Goal: Navigation & Orientation: Find specific page/section

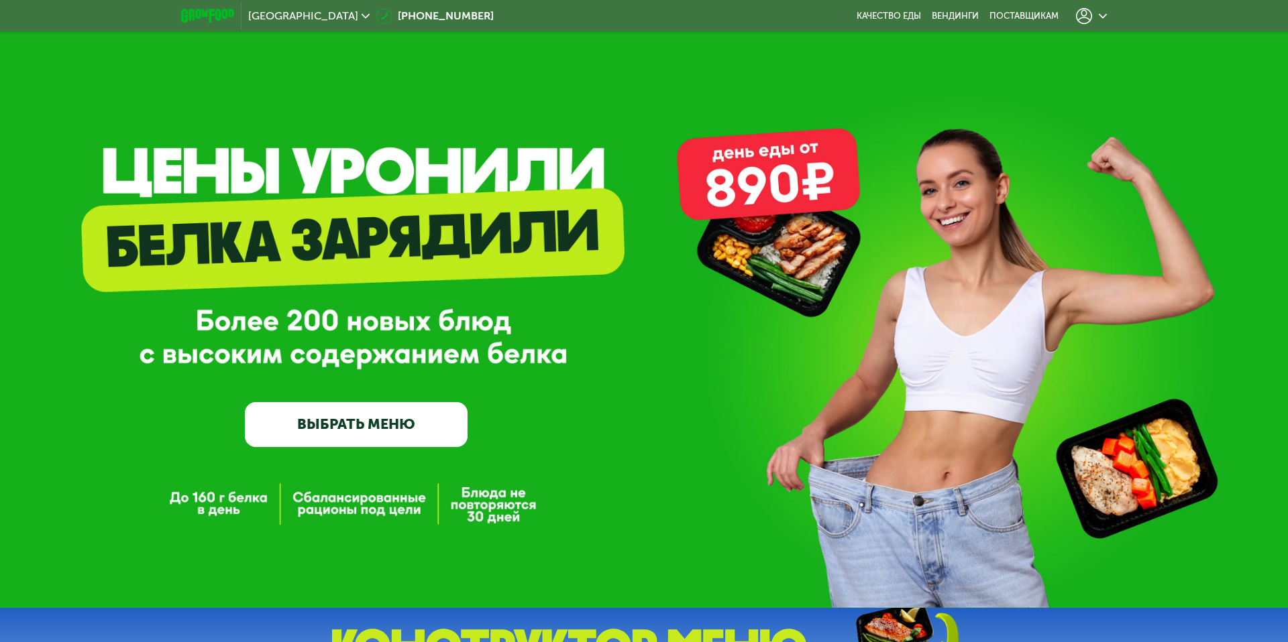
click at [1090, 18] on use at bounding box center [1084, 16] width 16 height 16
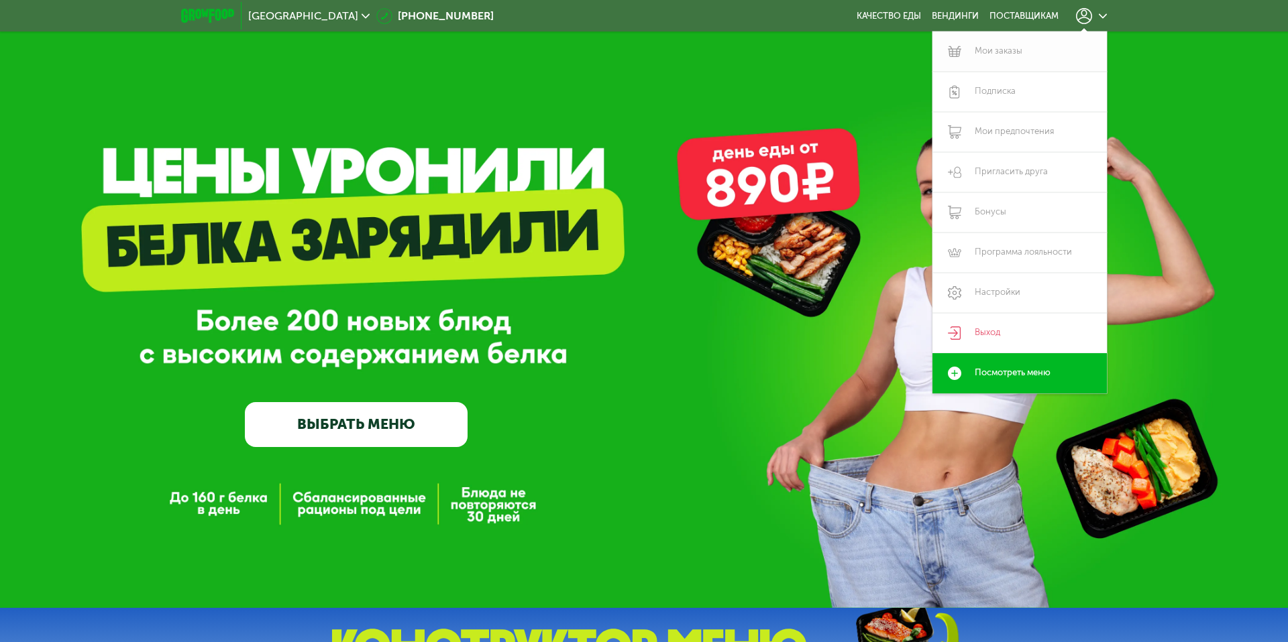
click at [974, 48] on link "Мои заказы" at bounding box center [1019, 52] width 174 height 40
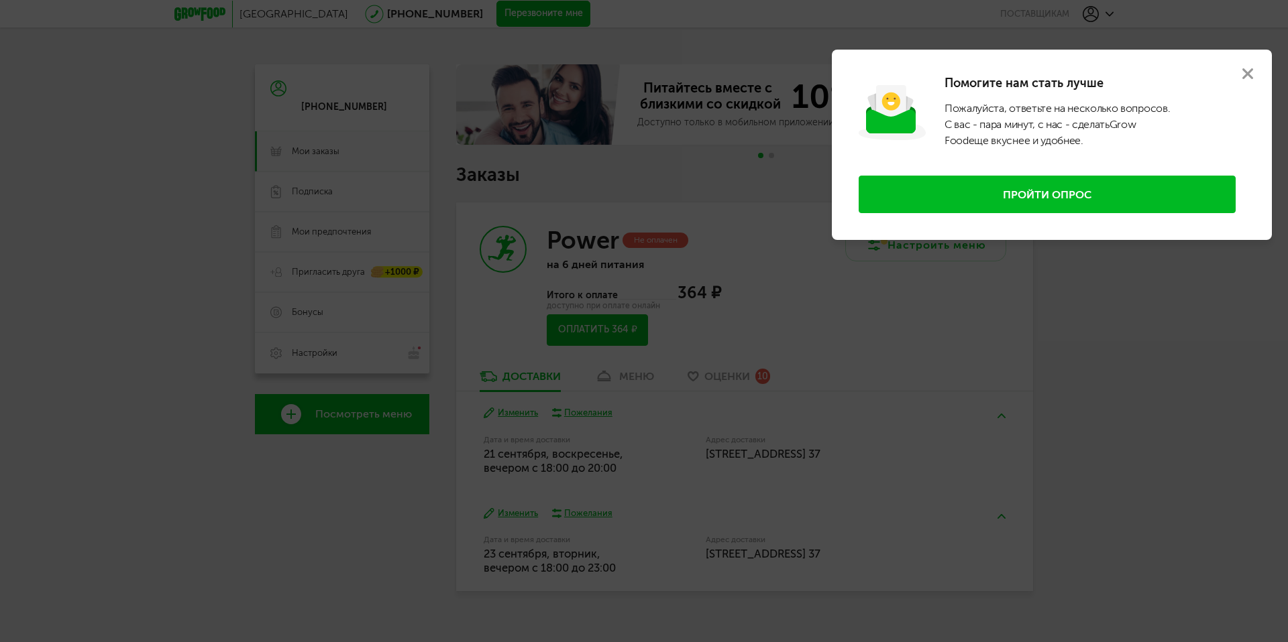
click at [1253, 68] on button at bounding box center [1247, 74] width 48 height 48
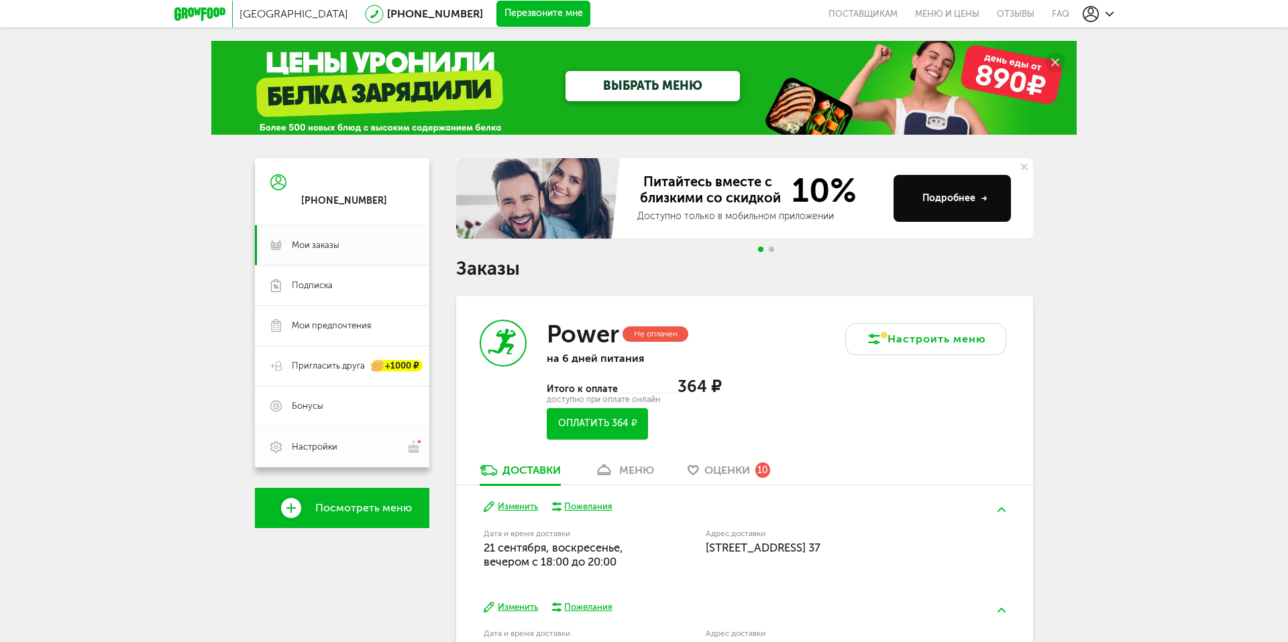
click at [313, 455] on link "Настройки" at bounding box center [342, 446] width 174 height 41
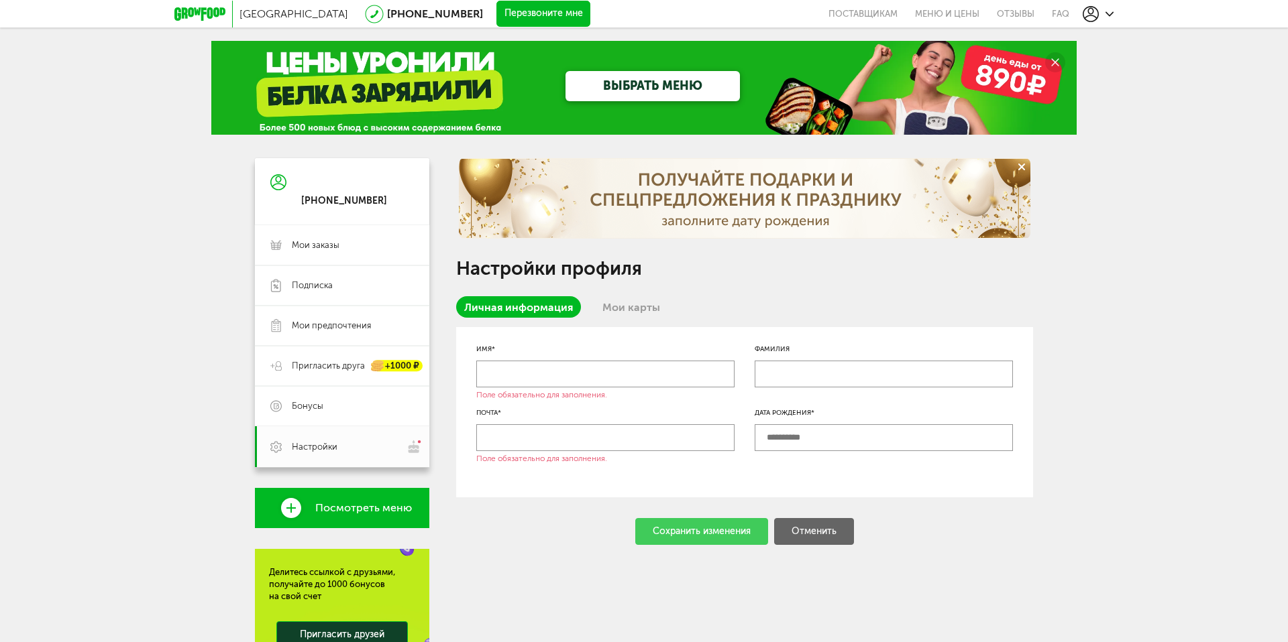
click at [601, 304] on link "Мои карты" at bounding box center [631, 306] width 74 height 21
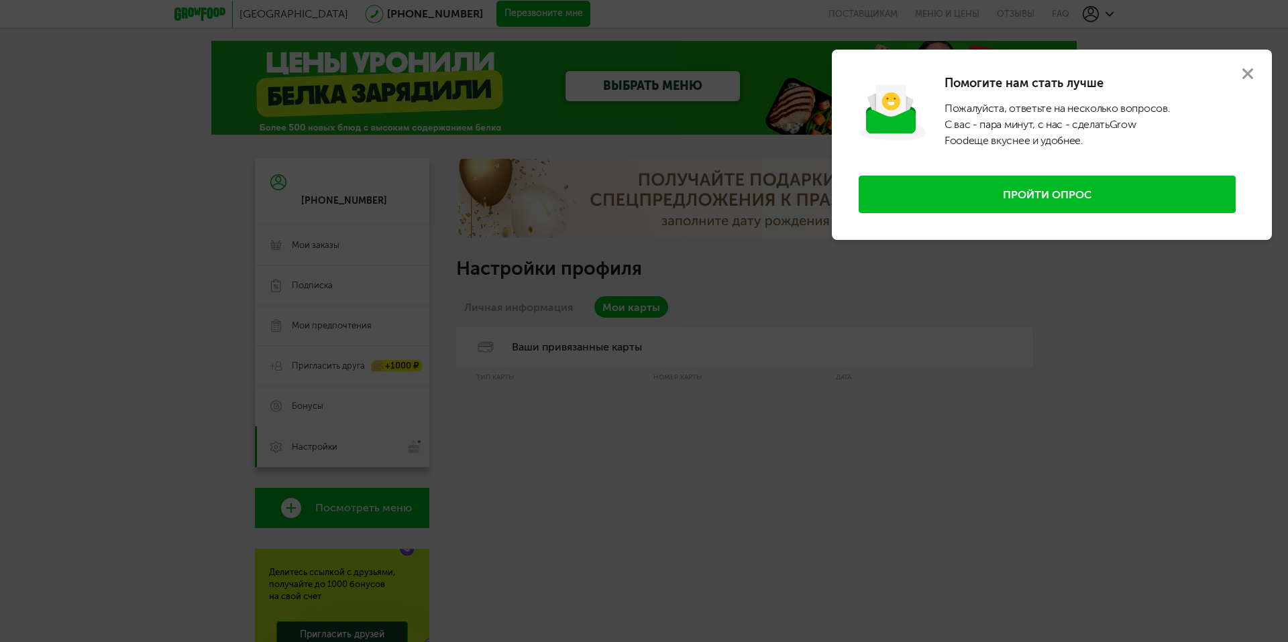
click at [555, 306] on div at bounding box center [644, 321] width 1288 height 642
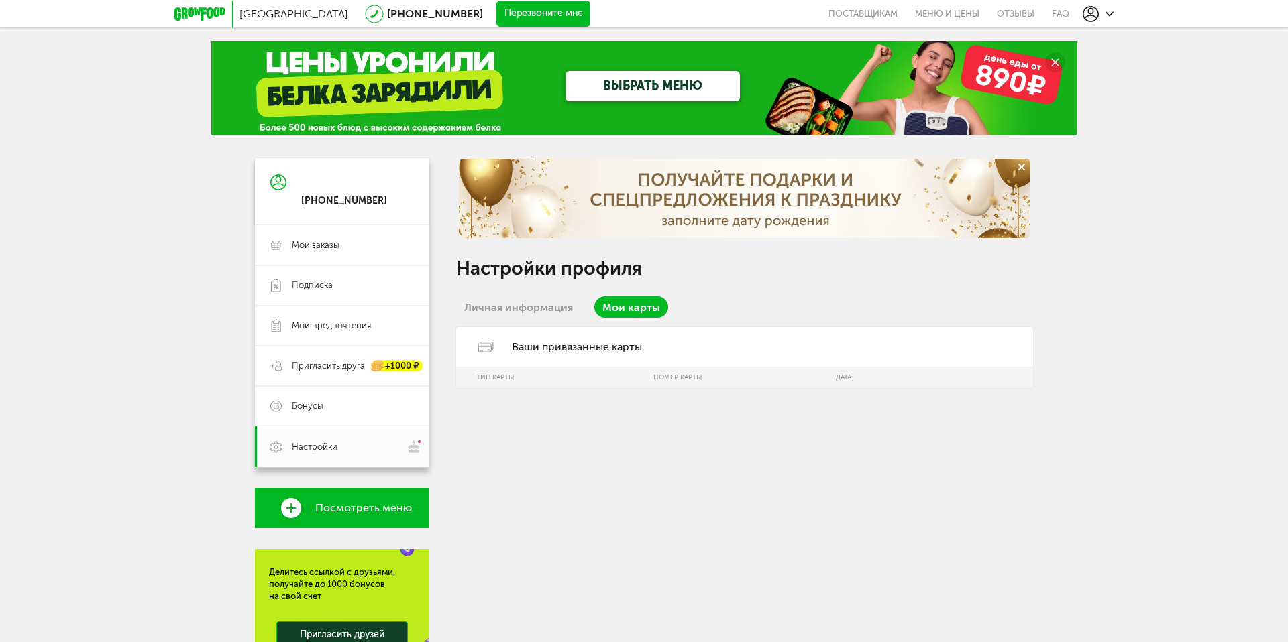
click at [329, 95] on div "ВЫБРАТЬ МЕНЮ" at bounding box center [643, 88] width 865 height 94
click at [361, 243] on span "Мои заказы" at bounding box center [353, 245] width 122 height 12
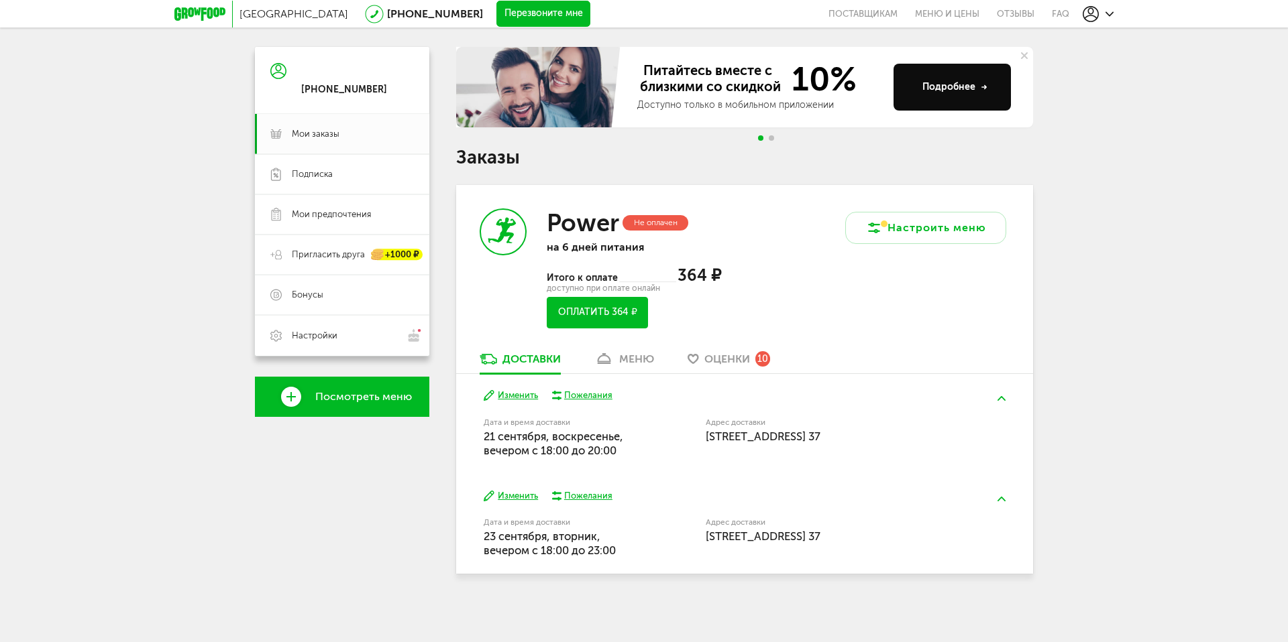
scroll to position [113, 0]
click at [606, 362] on use at bounding box center [604, 358] width 13 height 11
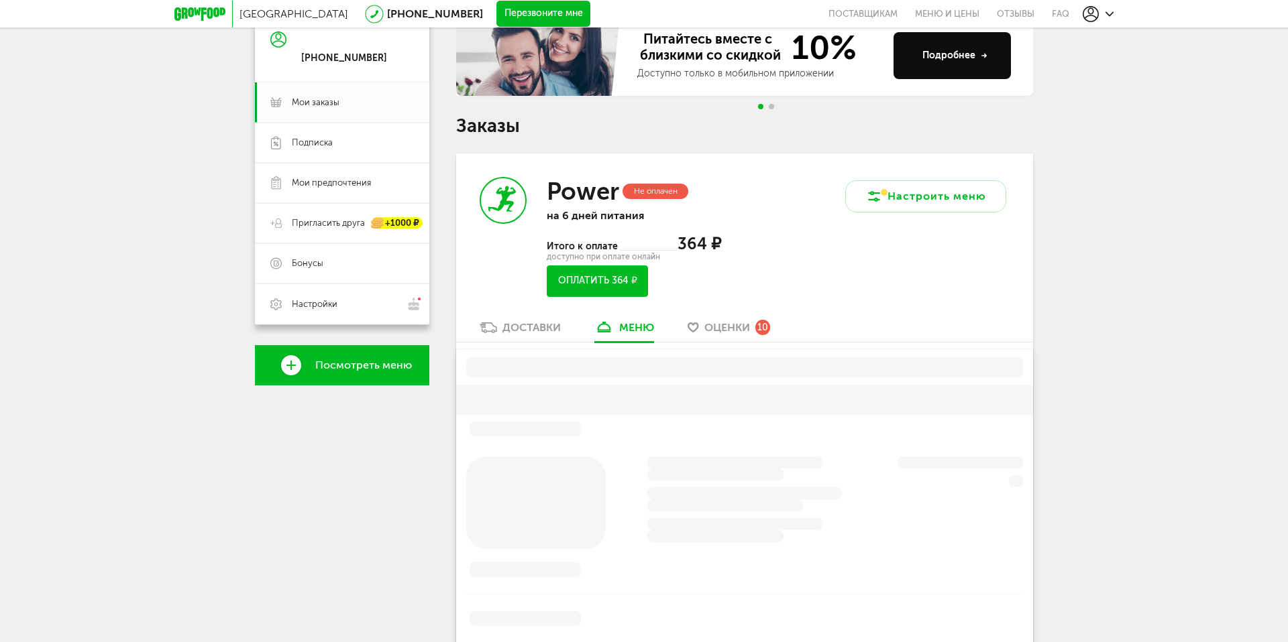
scroll to position [263, 0]
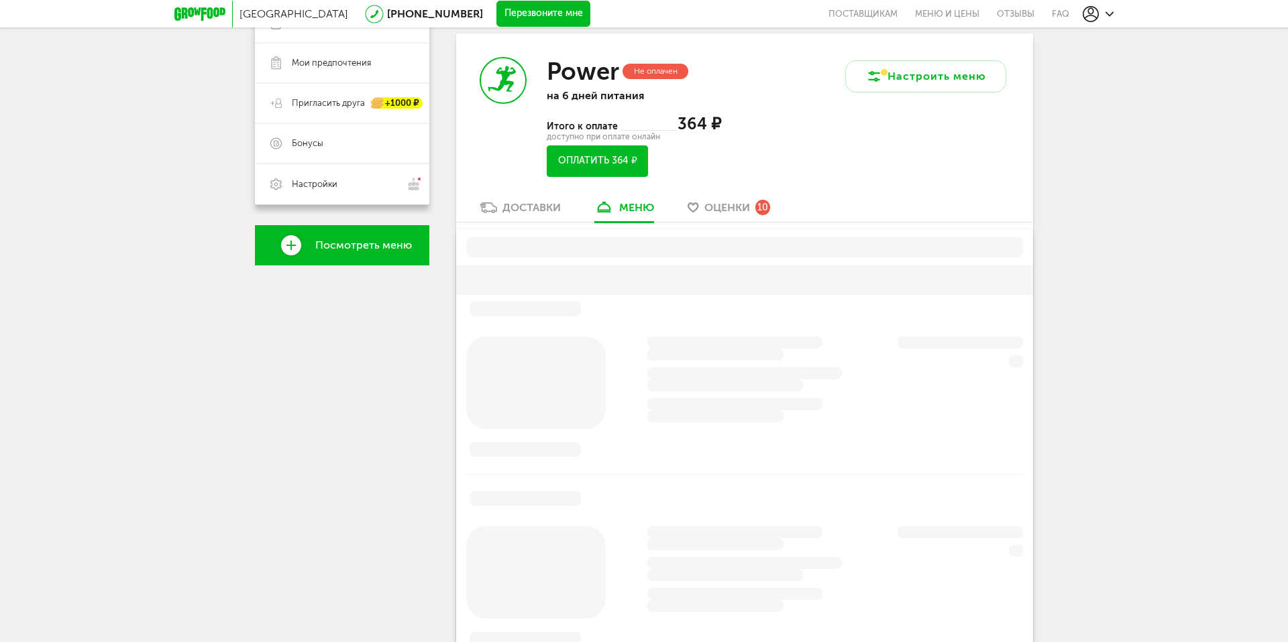
click at [521, 211] on div "Доставки" at bounding box center [531, 207] width 58 height 13
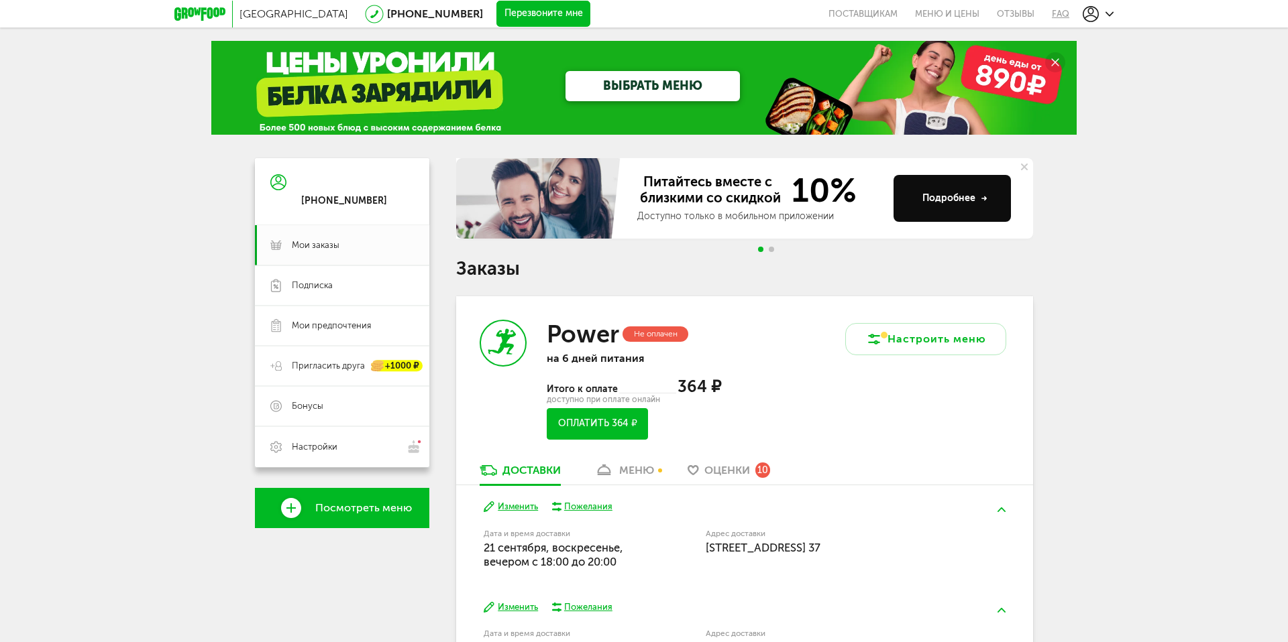
click at [1048, 9] on link "FAQ" at bounding box center [1056, 13] width 26 height 27
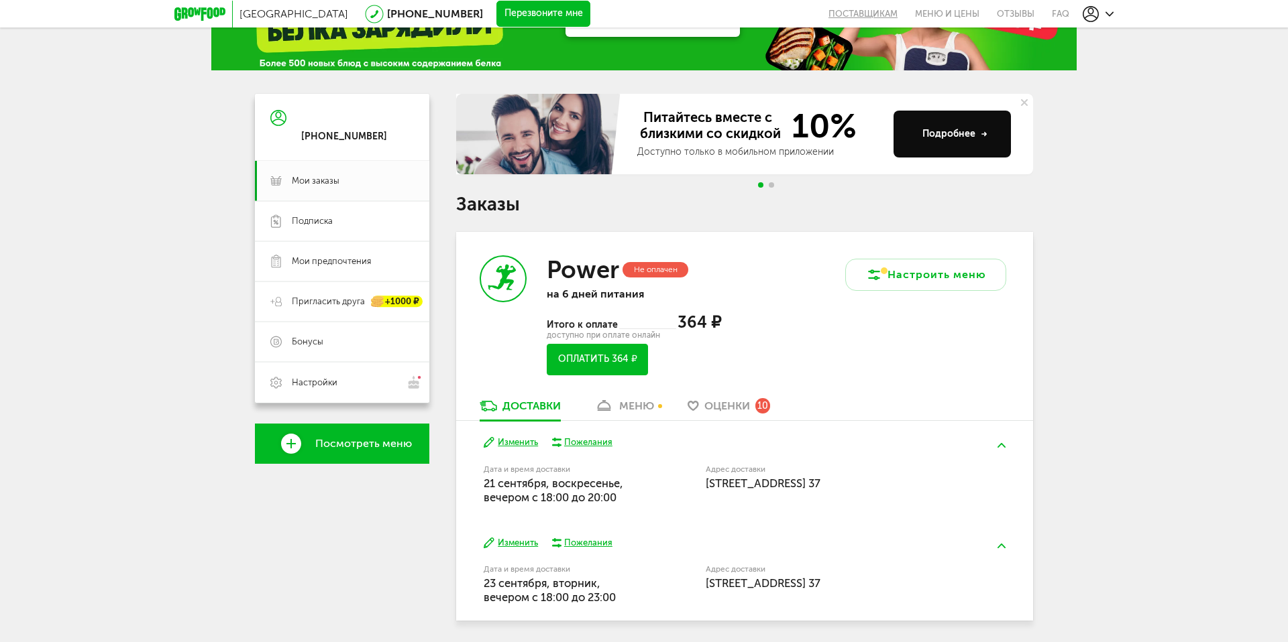
scroll to position [113, 0]
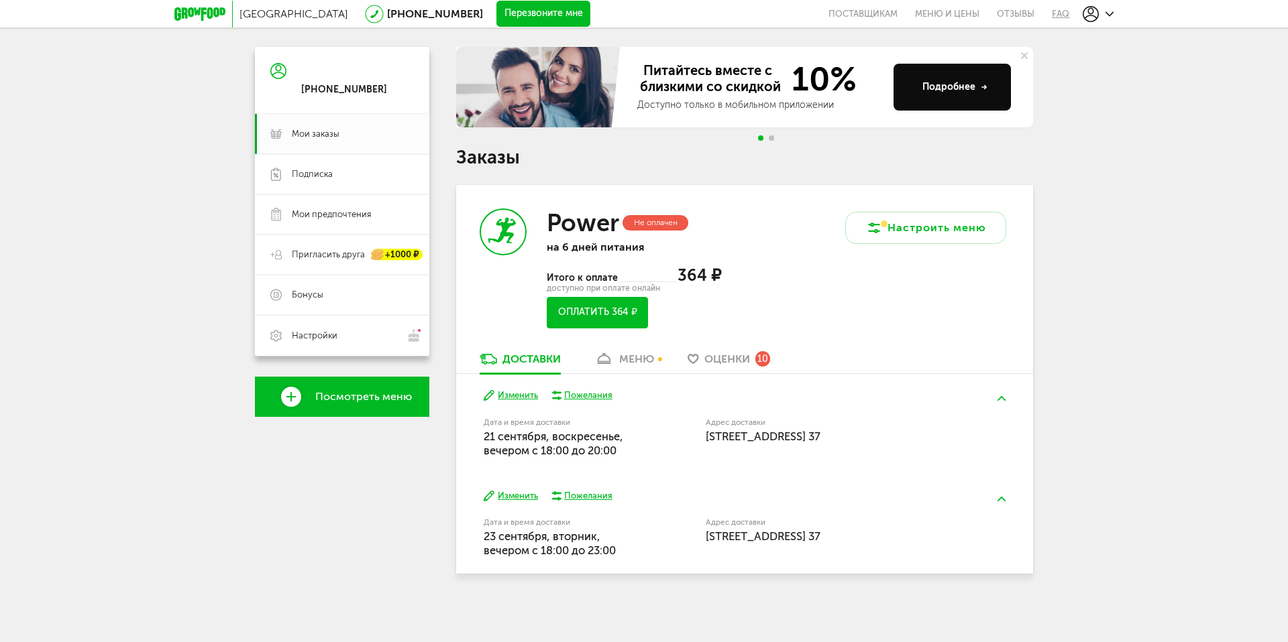
click at [1045, 11] on link "FAQ" at bounding box center [1056, 13] width 26 height 27
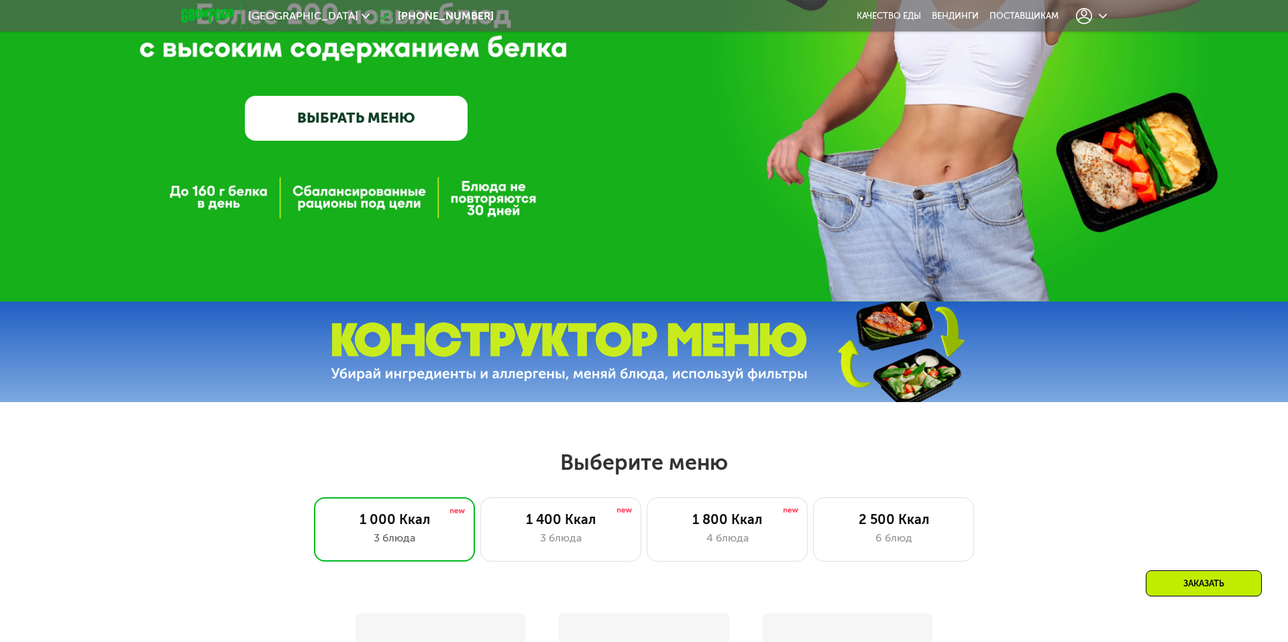
scroll to position [1073, 0]
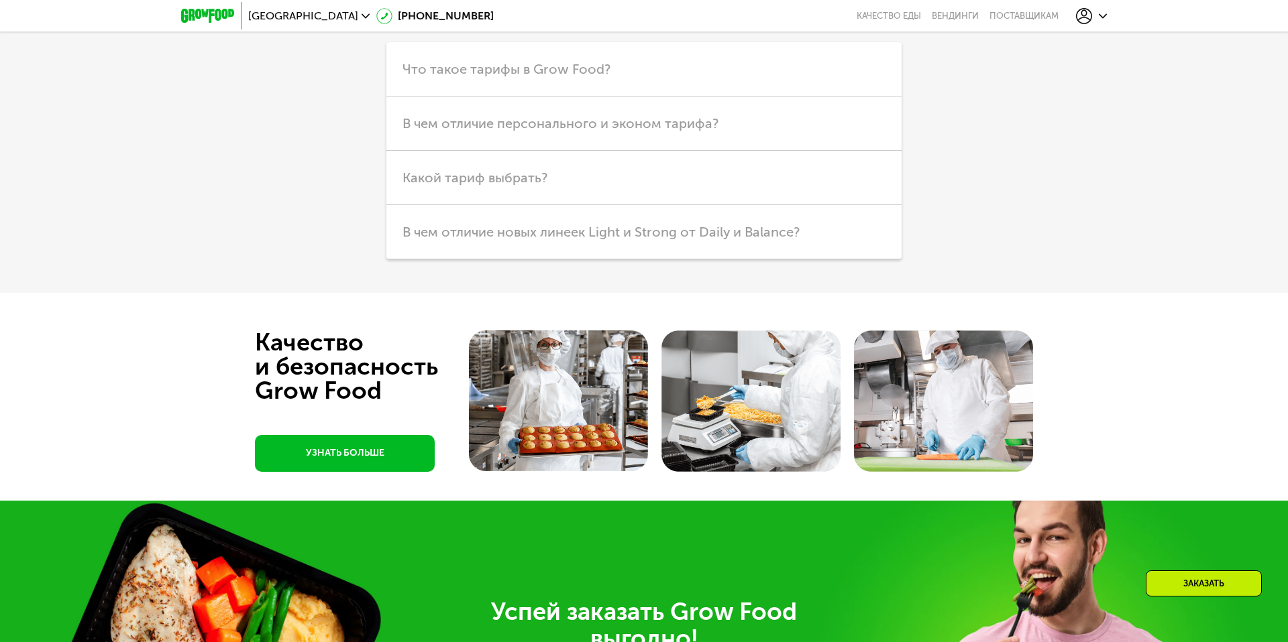
scroll to position [3401, 0]
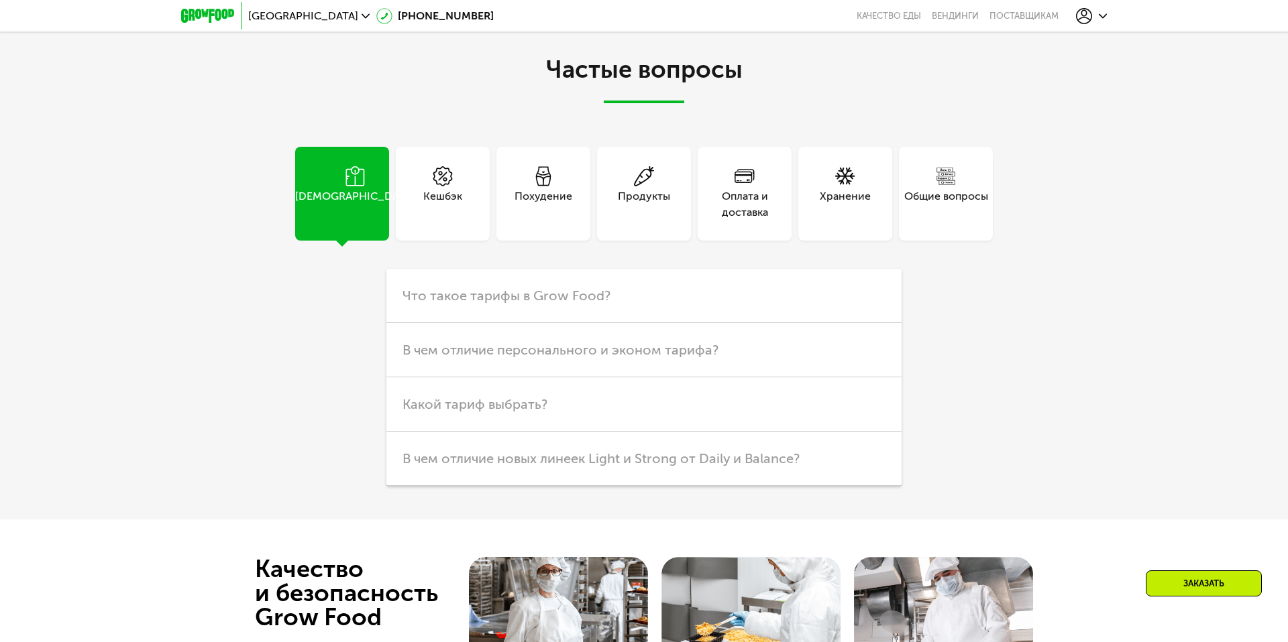
click at [734, 198] on div "Оплата и доставка" at bounding box center [744, 204] width 94 height 32
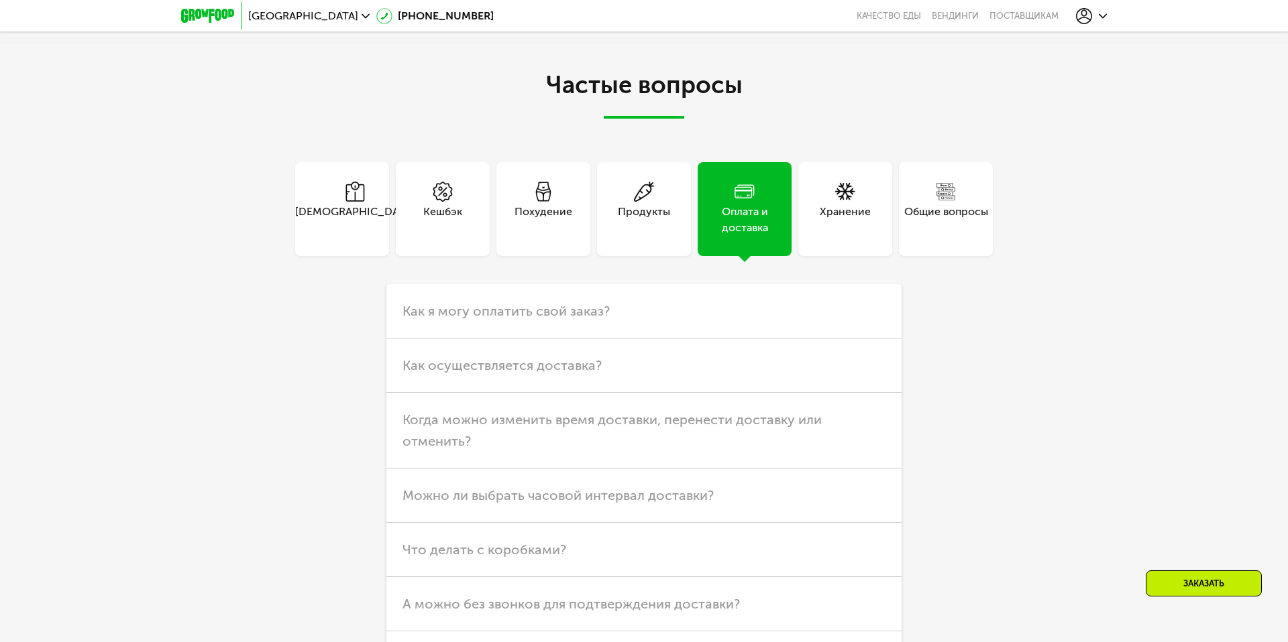
scroll to position [3289, 0]
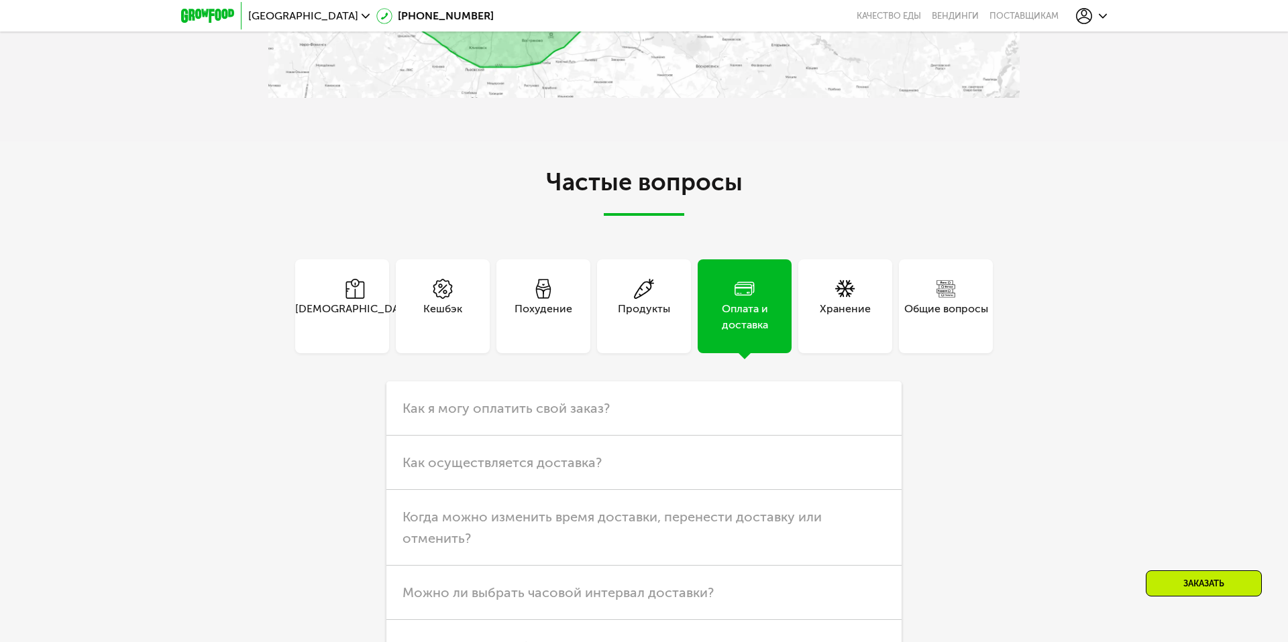
click at [824, 333] on div "Хранение" at bounding box center [845, 307] width 94 height 94
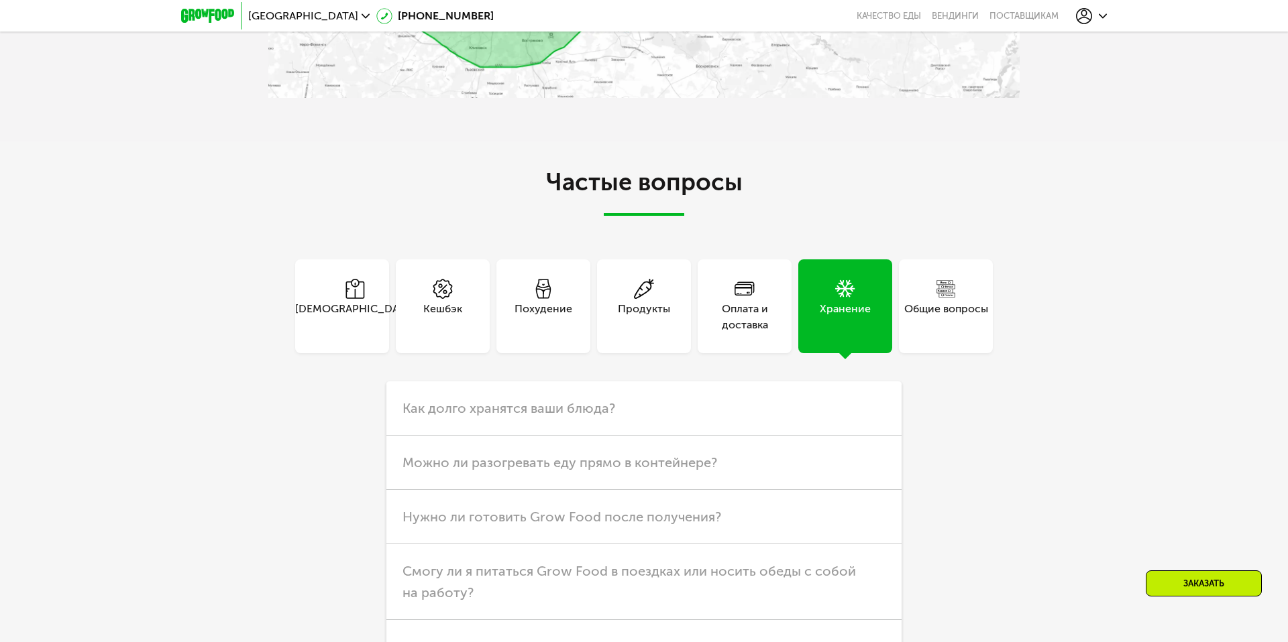
click at [924, 328] on div "Общие вопросы" at bounding box center [946, 307] width 94 height 94
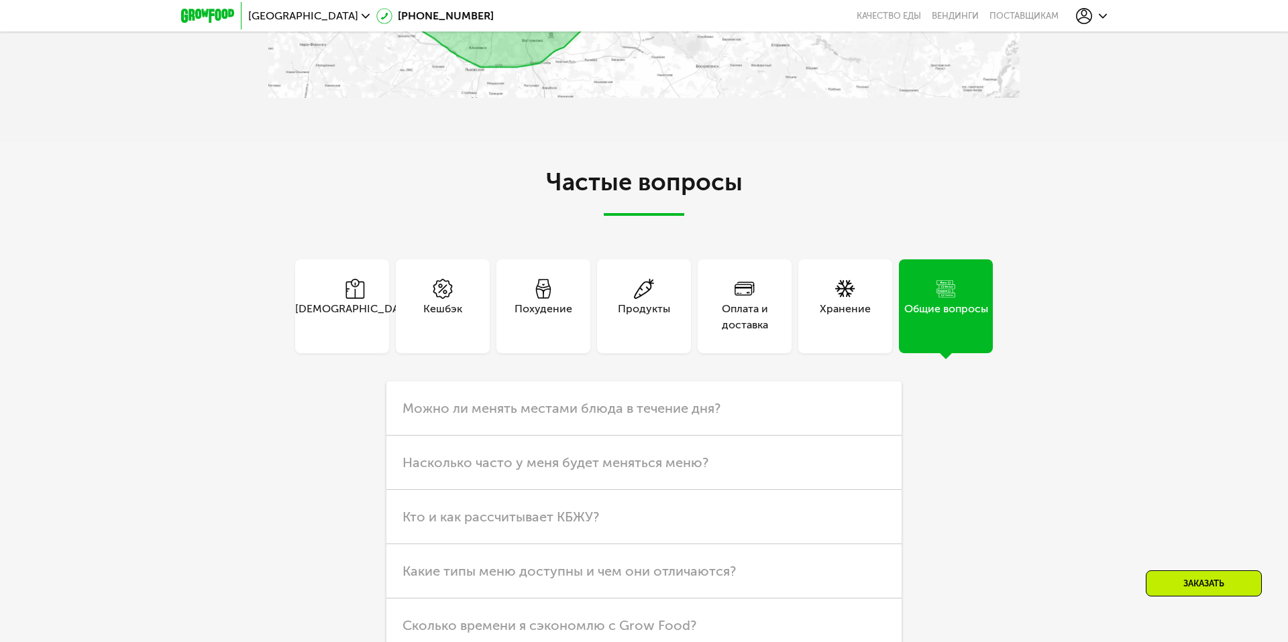
click at [671, 349] on div "Продукты" at bounding box center [643, 307] width 101 height 94
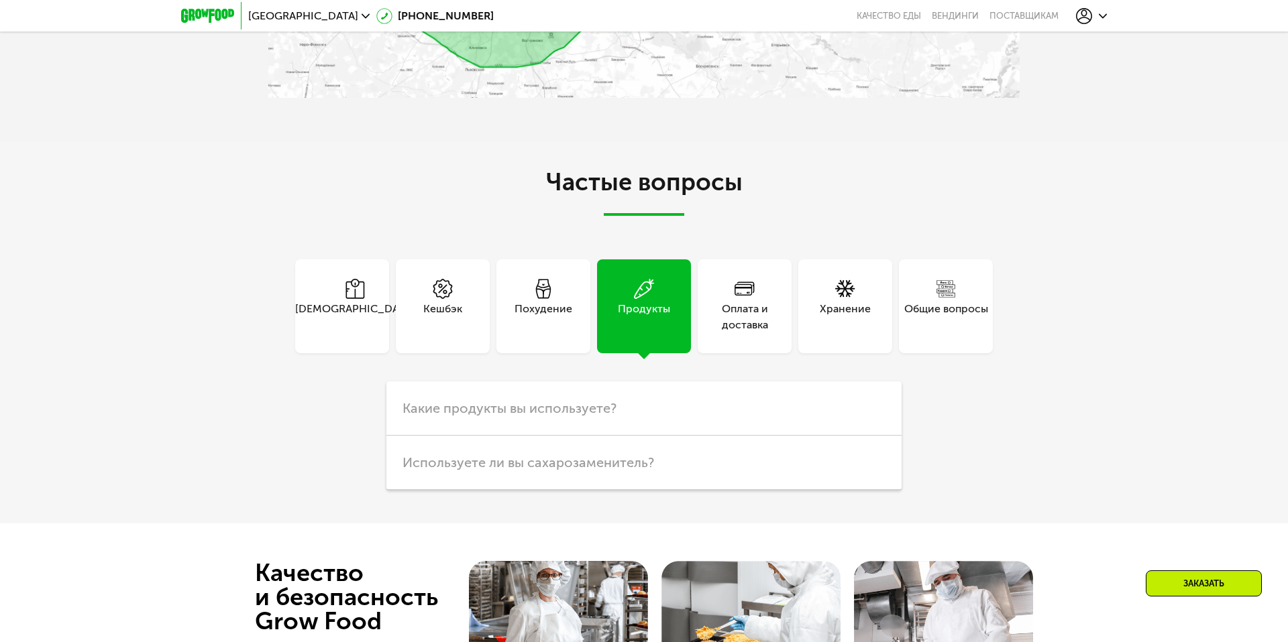
click at [984, 293] on div "Общие вопросы" at bounding box center [946, 307] width 94 height 94
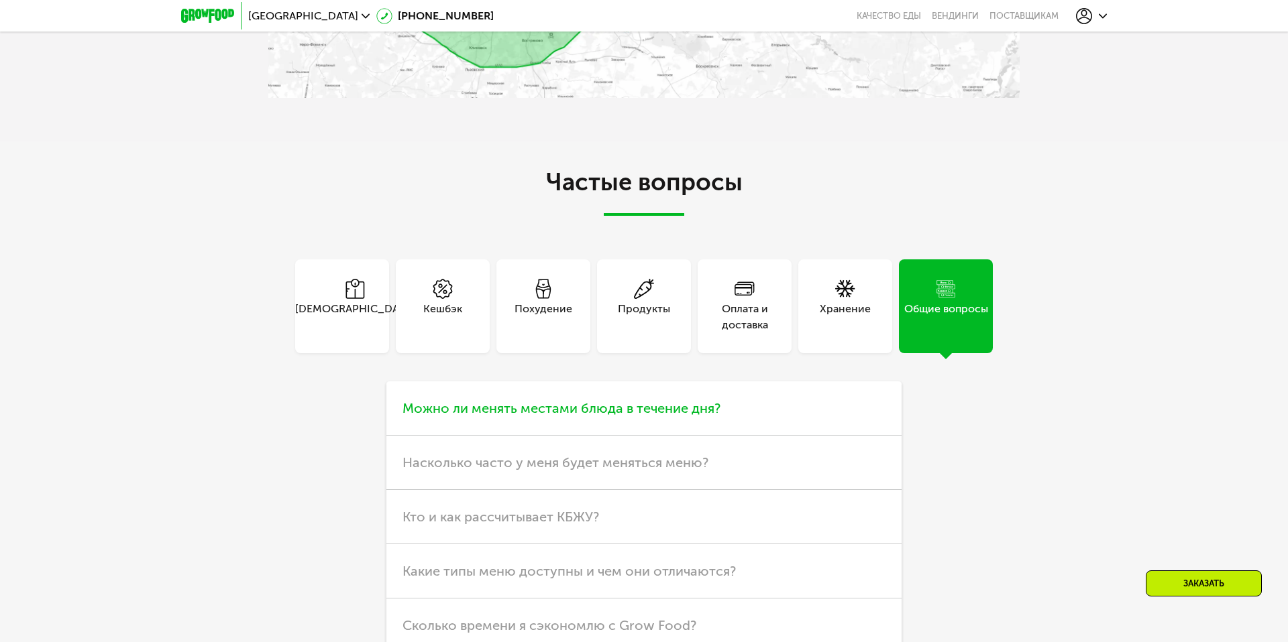
click at [658, 431] on h3 "Можно ли менять местами блюда в течение дня?" at bounding box center [643, 409] width 515 height 54
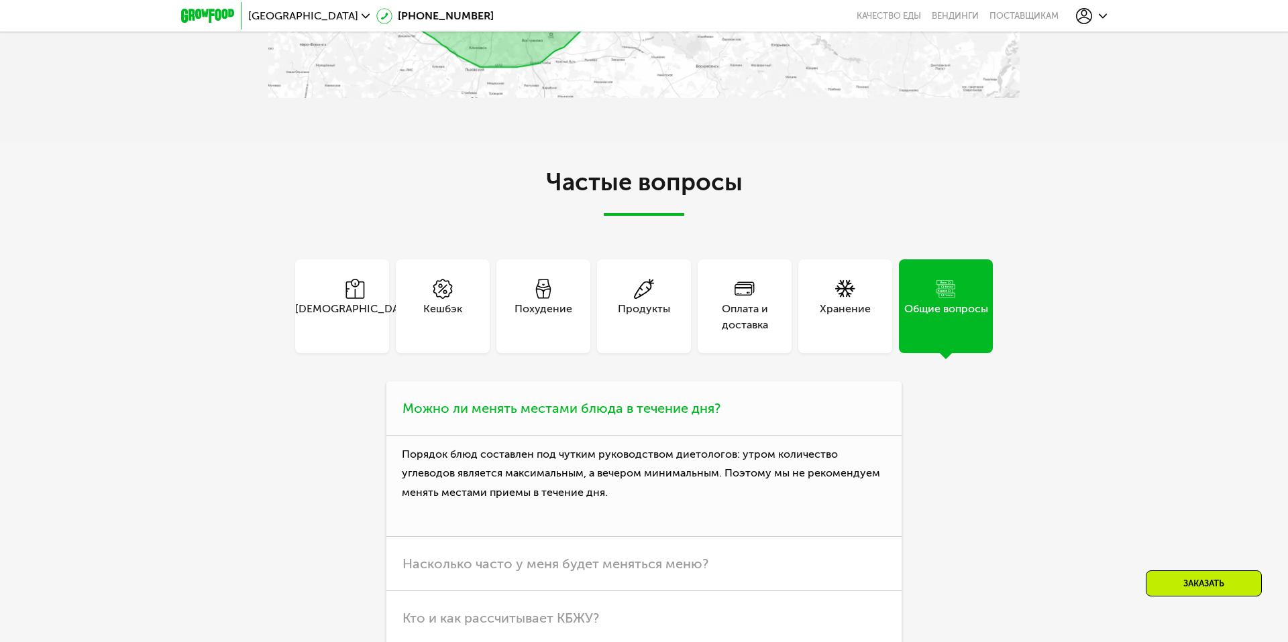
click at [644, 418] on h3 "Можно ли менять местами блюда в течение дня?" at bounding box center [643, 409] width 515 height 54
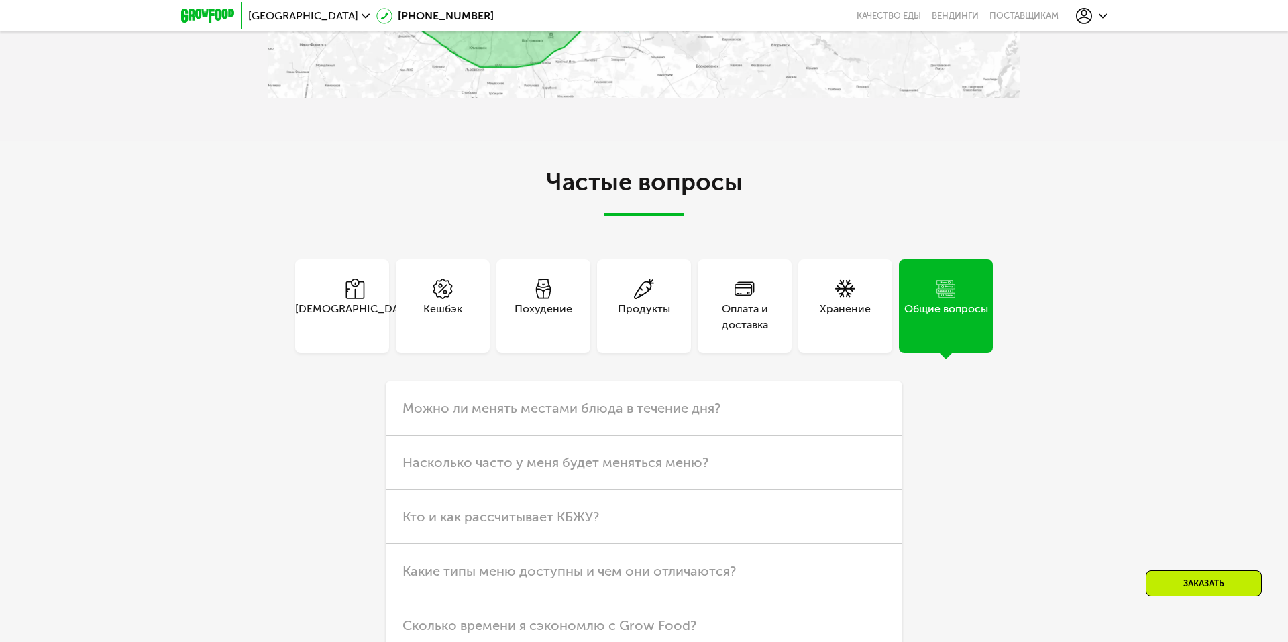
click at [551, 279] on icon at bounding box center [543, 289] width 20 height 20
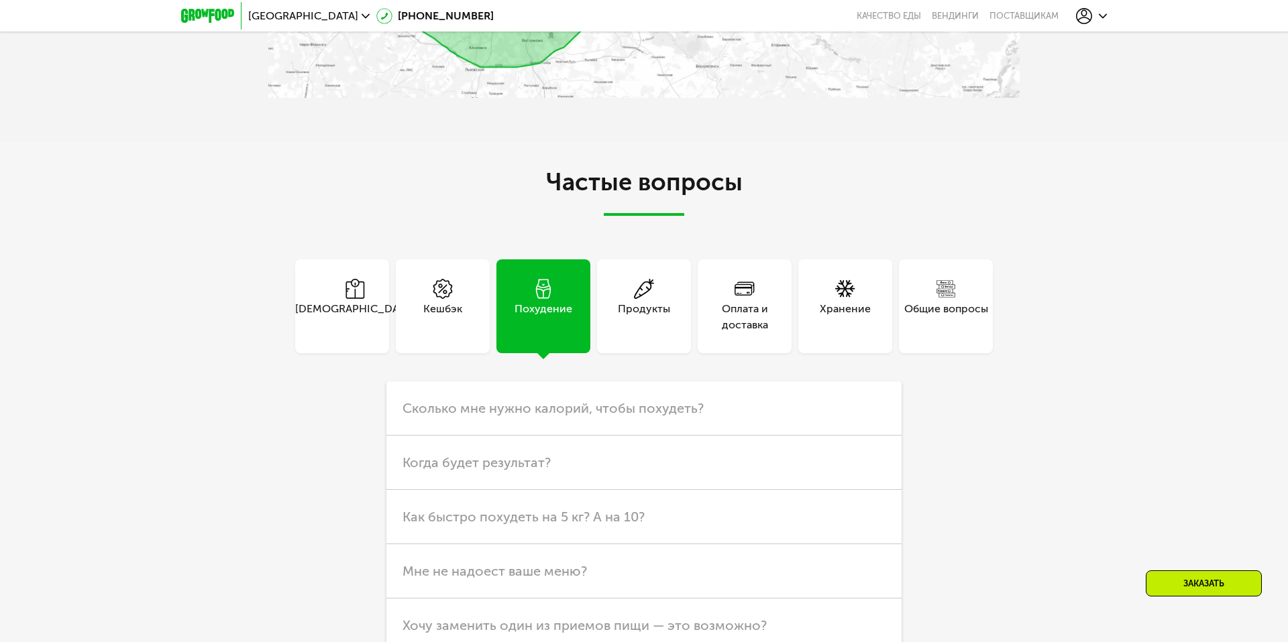
click at [443, 328] on div "Кешбэк" at bounding box center [443, 307] width 94 height 94
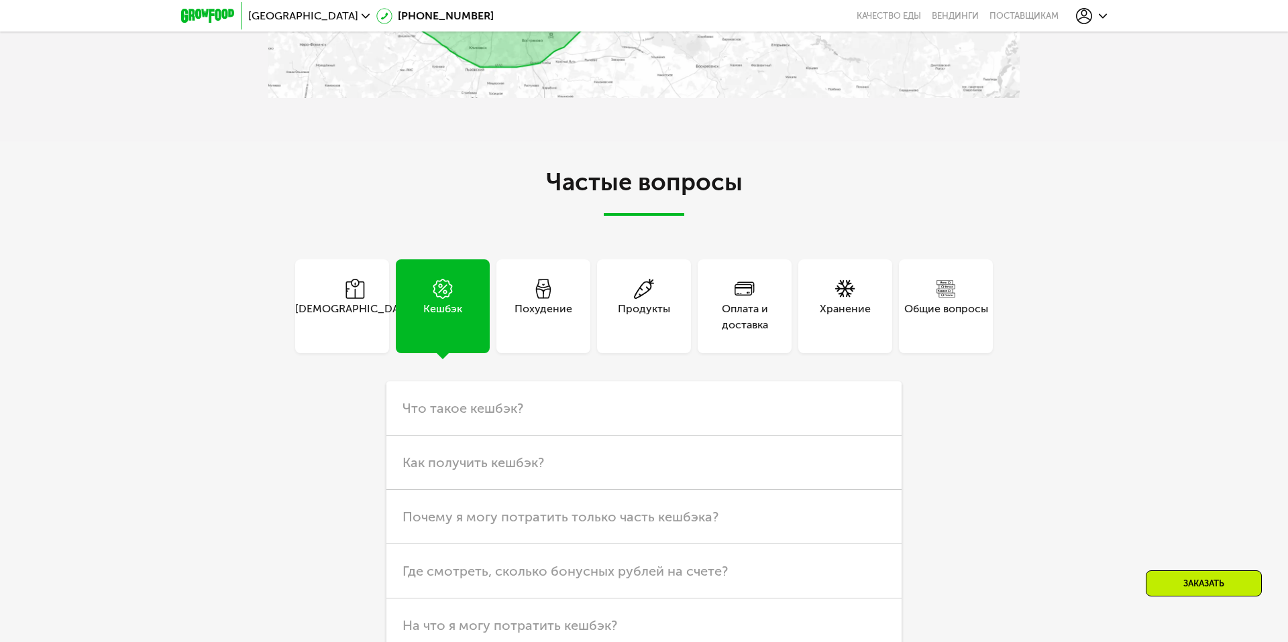
click at [372, 330] on div "Тарифы" at bounding box center [342, 307] width 94 height 94
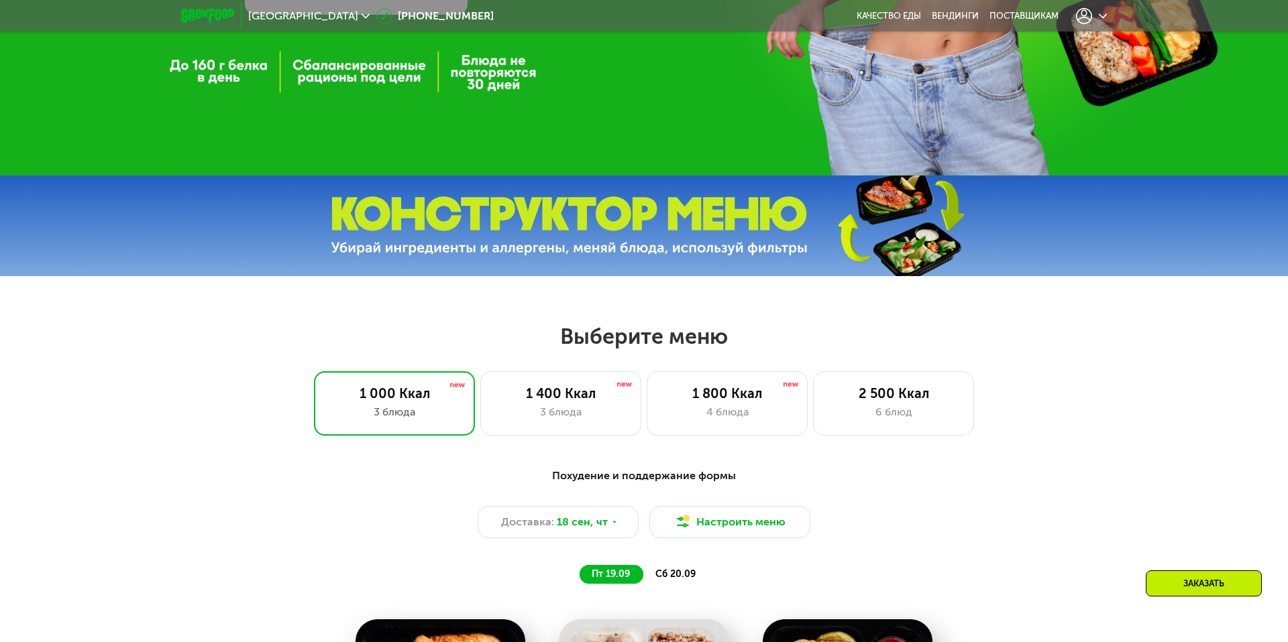
scroll to position [0, 0]
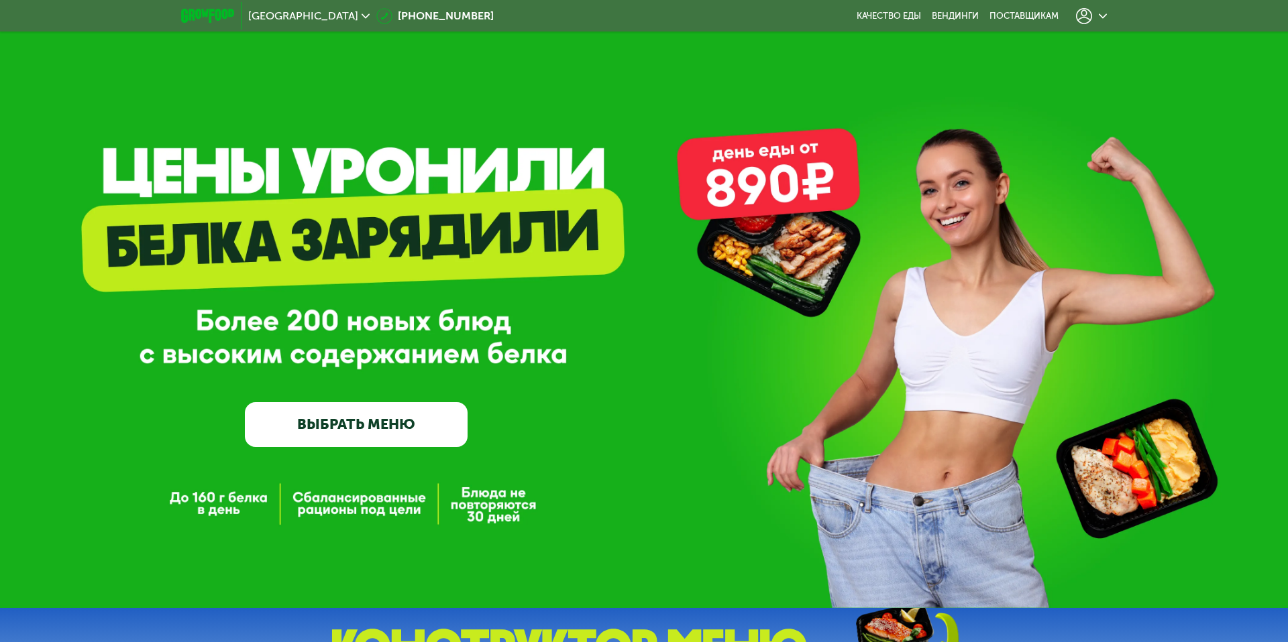
click at [1076, 17] on icon at bounding box center [1084, 16] width 16 height 16
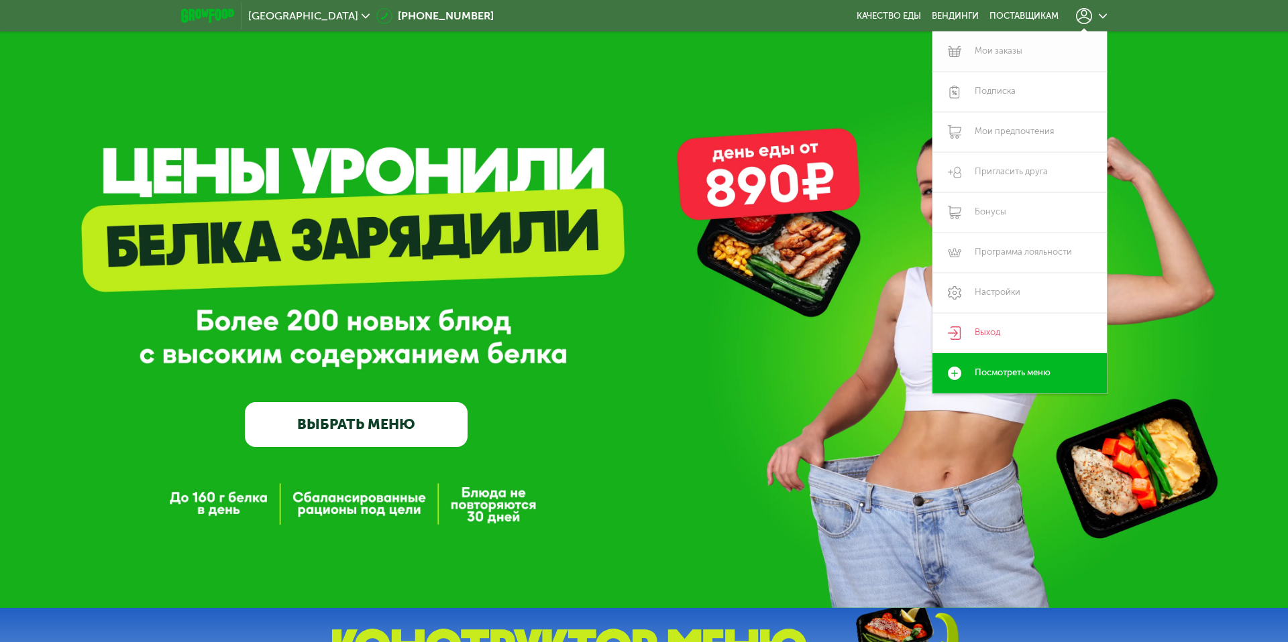
click at [1033, 43] on link "Мои заказы" at bounding box center [1019, 52] width 174 height 40
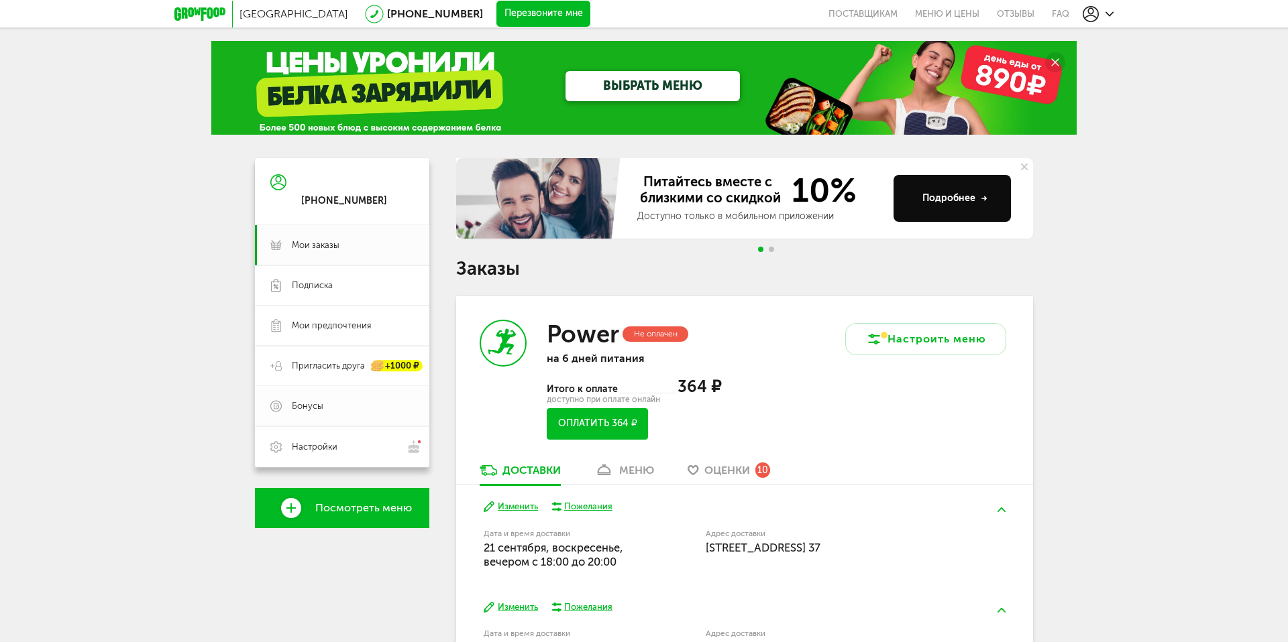
click at [301, 402] on span "Бонусы" at bounding box center [308, 406] width 32 height 12
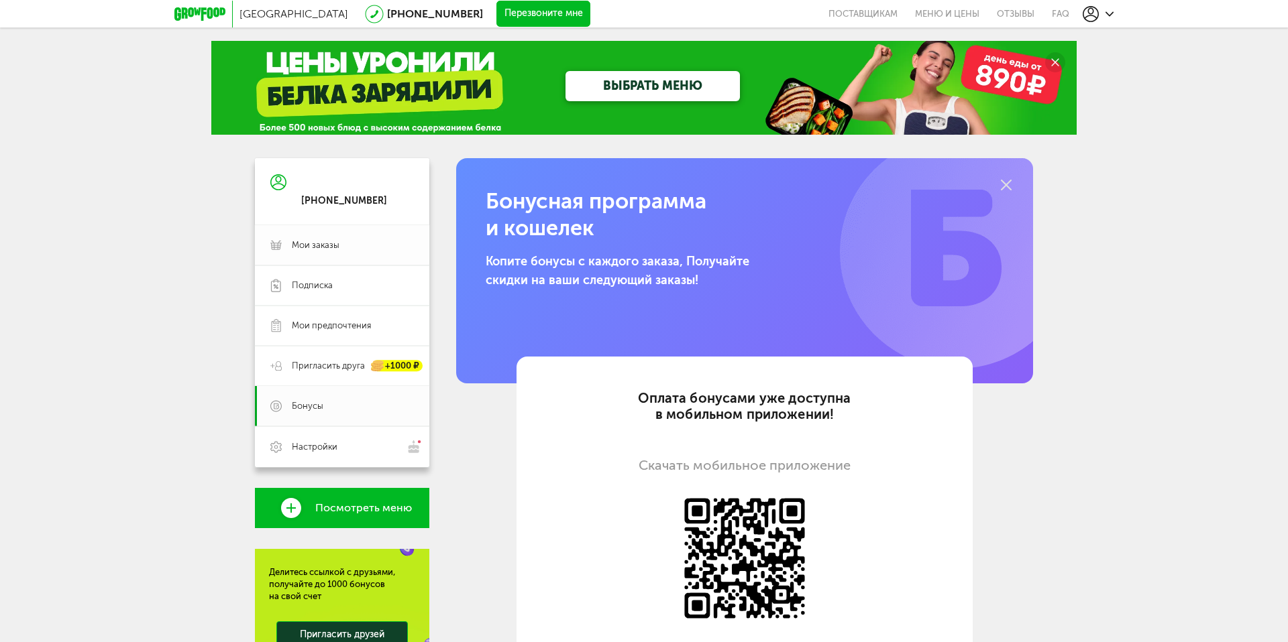
click at [308, 233] on link "Мои заказы" at bounding box center [342, 245] width 174 height 40
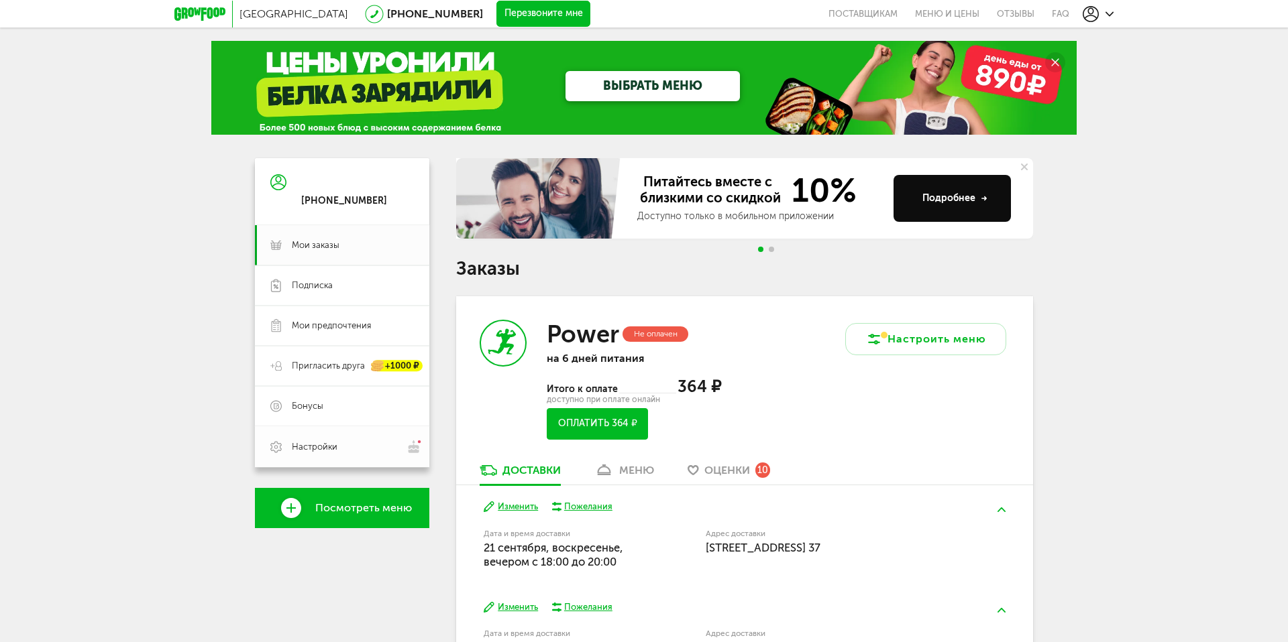
click at [289, 451] on link "Настройки" at bounding box center [342, 446] width 174 height 41
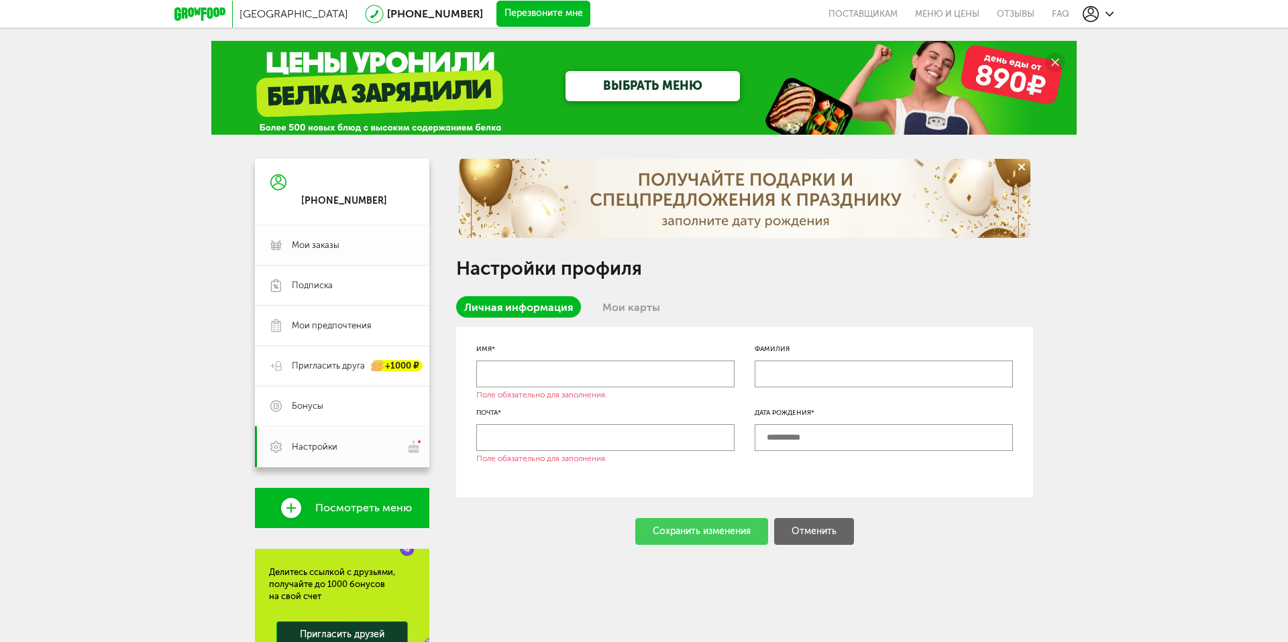
click at [302, 237] on link "Мои заказы" at bounding box center [342, 245] width 174 height 40
